Goal: Task Accomplishment & Management: Manage account settings

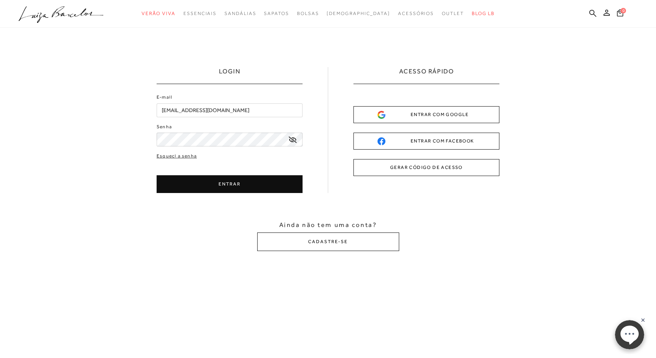
click at [241, 184] on button "ENTRAR" at bounding box center [230, 184] width 146 height 18
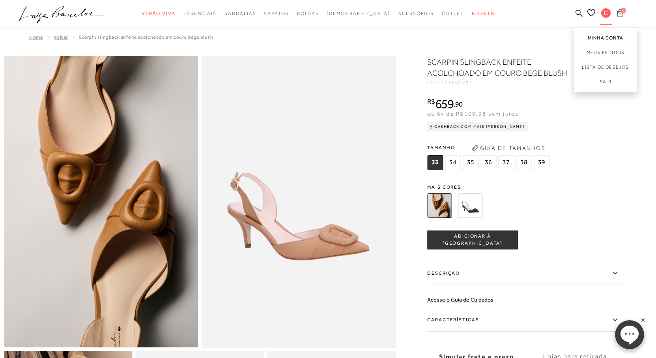
click at [604, 39] on link "Minha Conta" at bounding box center [605, 37] width 63 height 18
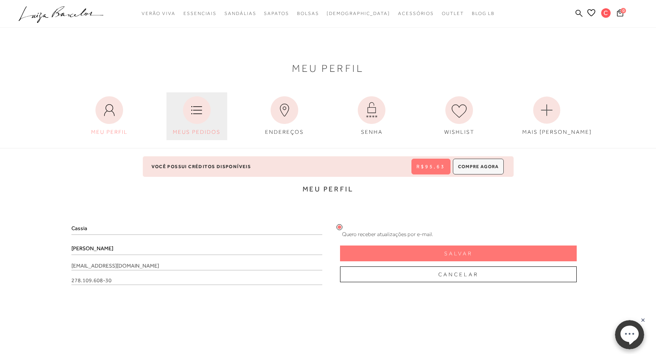
click at [201, 112] on icon at bounding box center [197, 110] width 28 height 28
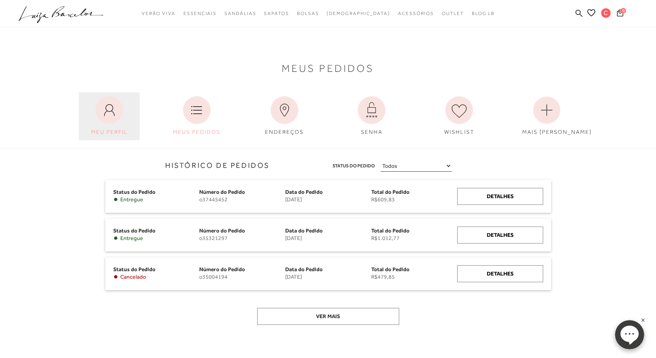
click at [115, 113] on icon at bounding box center [110, 110] width 28 height 28
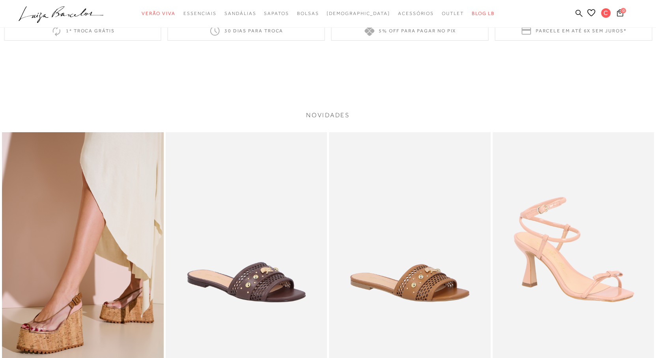
scroll to position [1263, 0]
